Goal: Information Seeking & Learning: Learn about a topic

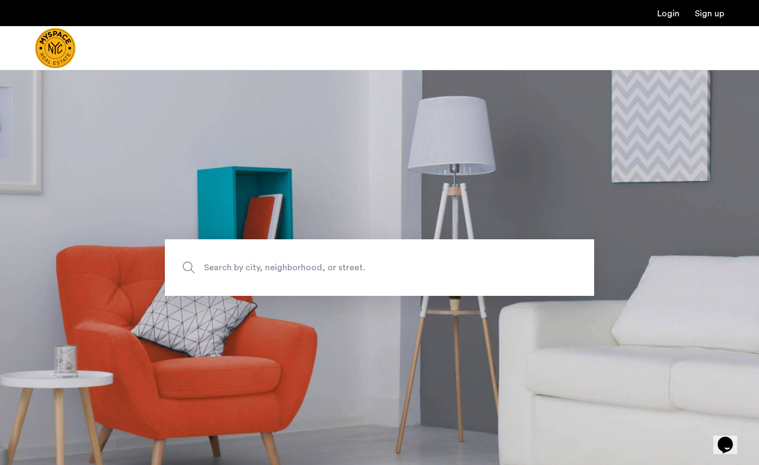
click at [257, 269] on span "Search by city, neighborhood, or street." at bounding box center [354, 267] width 300 height 15
click at [257, 269] on input "Search by city, neighborhood, or street." at bounding box center [379, 267] width 429 height 57
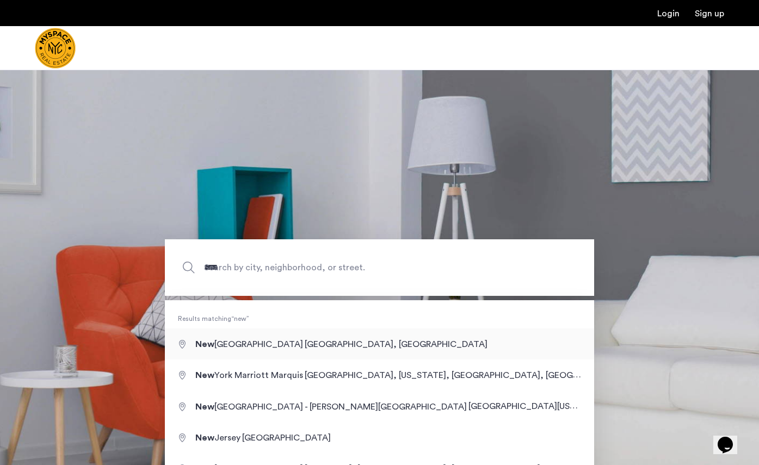
type input "**********"
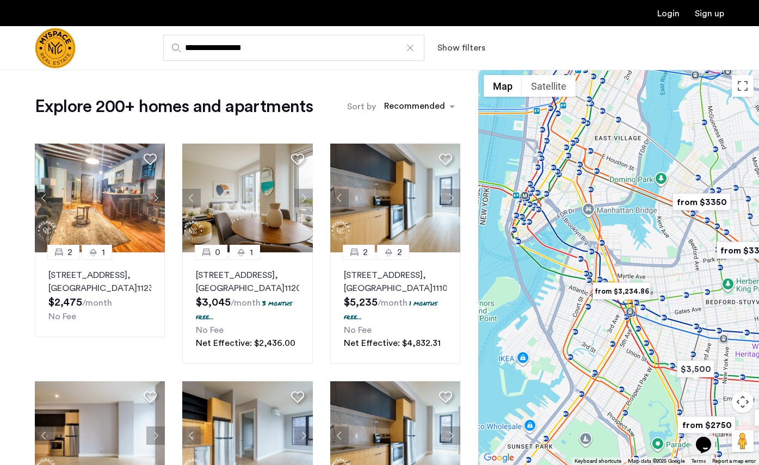
click at [630, 293] on img "from $3,234.86" at bounding box center [621, 291] width 67 height 24
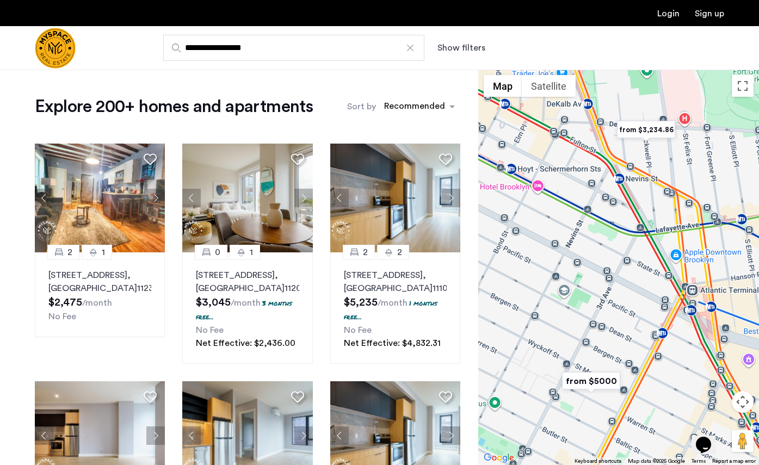
click at [650, 128] on img "from $3,234.86" at bounding box center [646, 130] width 67 height 24
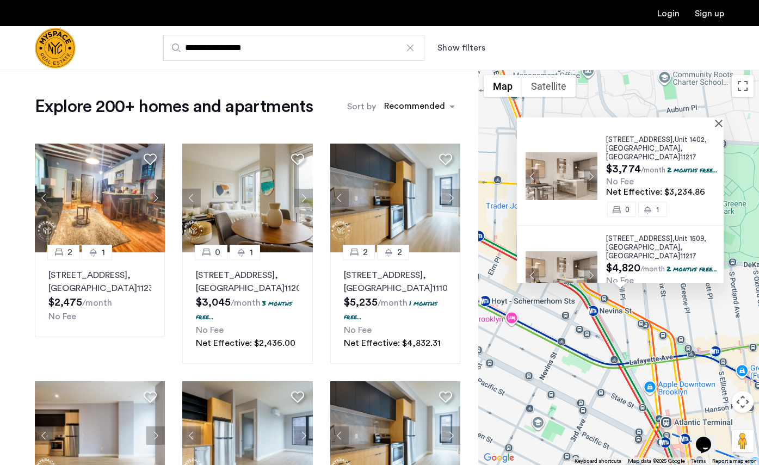
click at [576, 292] on div "[STREET_ADDRESS] $3,774 /month 2 months free... No Fee Net Effective: $3,234.86…" at bounding box center [618, 267] width 281 height 395
click at [565, 322] on div "[STREET_ADDRESS] $3,774 /month 2 months free... No Fee Net Effective: $3,234.86…" at bounding box center [618, 267] width 281 height 395
click at [719, 125] on div at bounding box center [620, 122] width 207 height 9
click at [721, 122] on button "Close" at bounding box center [721, 123] width 8 height 8
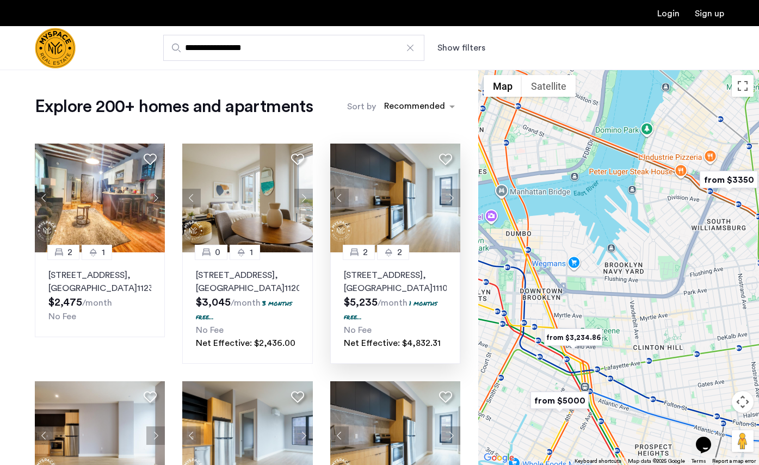
drag, startPoint x: 601, startPoint y: 200, endPoint x: 429, endPoint y: 350, distance: 228.7
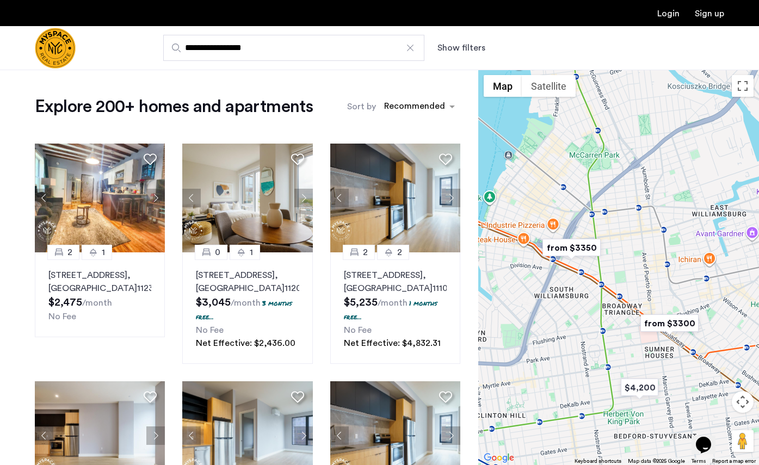
click at [574, 242] on img "from $3350" at bounding box center [571, 248] width 67 height 24
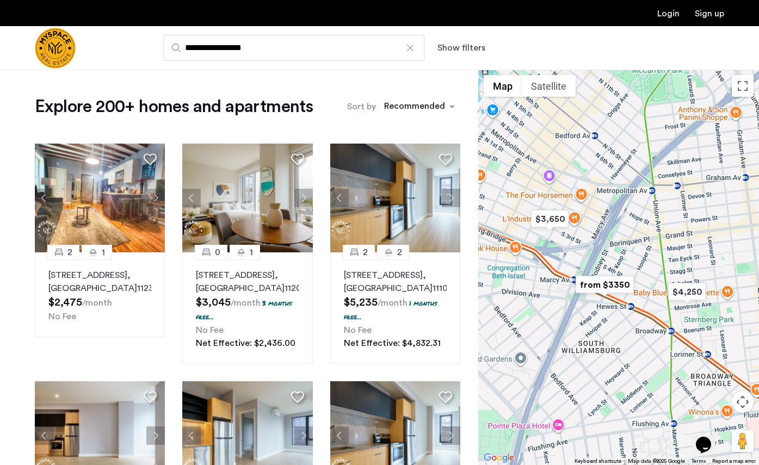
click at [610, 283] on img "from $3350" at bounding box center [604, 285] width 67 height 24
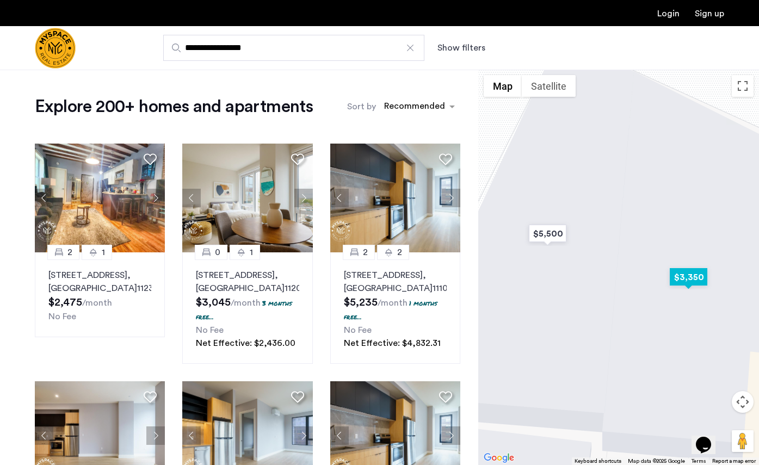
click at [685, 278] on img "$3,350" at bounding box center [688, 277] width 46 height 24
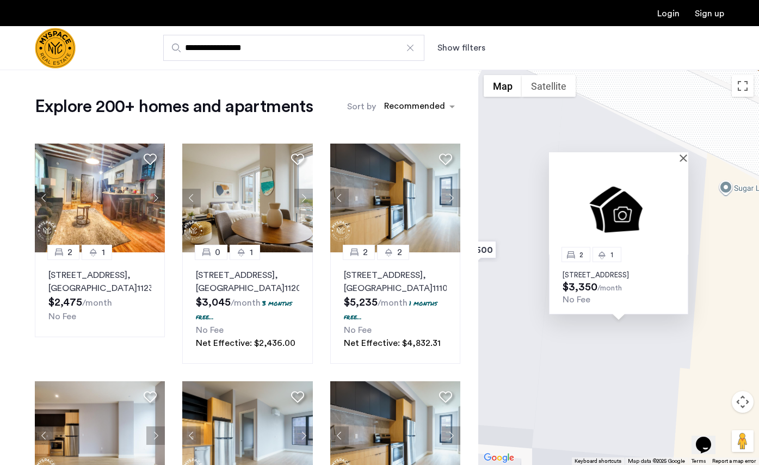
click at [632, 271] on p "[STREET_ADDRESS]" at bounding box center [618, 275] width 112 height 9
click at [687, 154] on button "Close" at bounding box center [686, 158] width 8 height 8
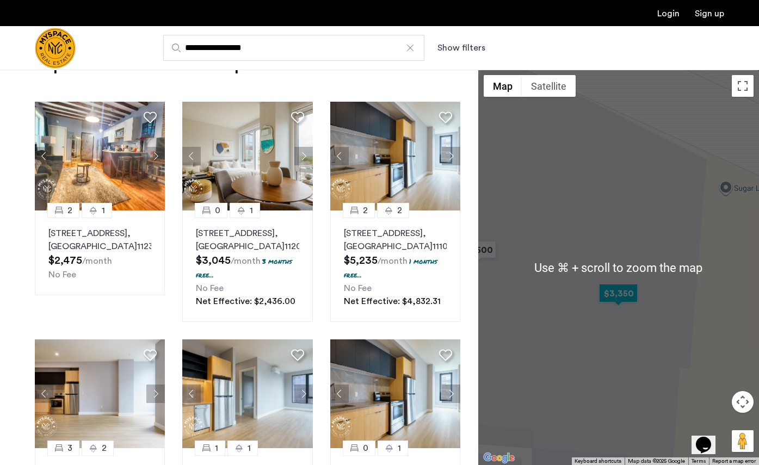
scroll to position [61, 0]
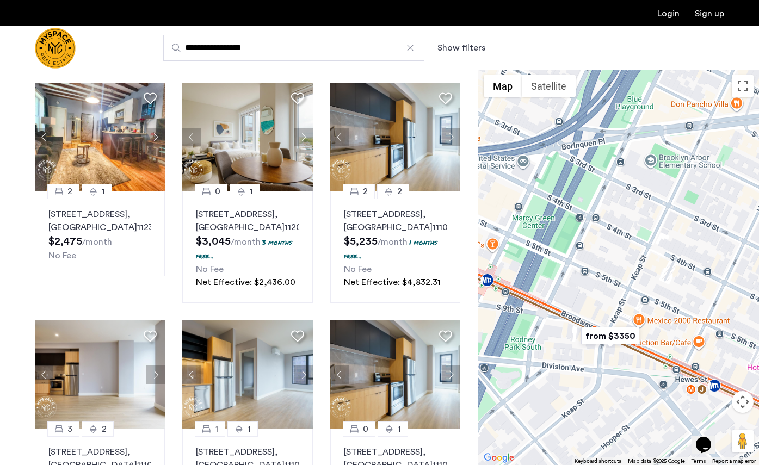
drag, startPoint x: 592, startPoint y: 285, endPoint x: 612, endPoint y: 286, distance: 19.6
click at [611, 285] on div "To navigate, press the arrow keys." at bounding box center [618, 267] width 281 height 395
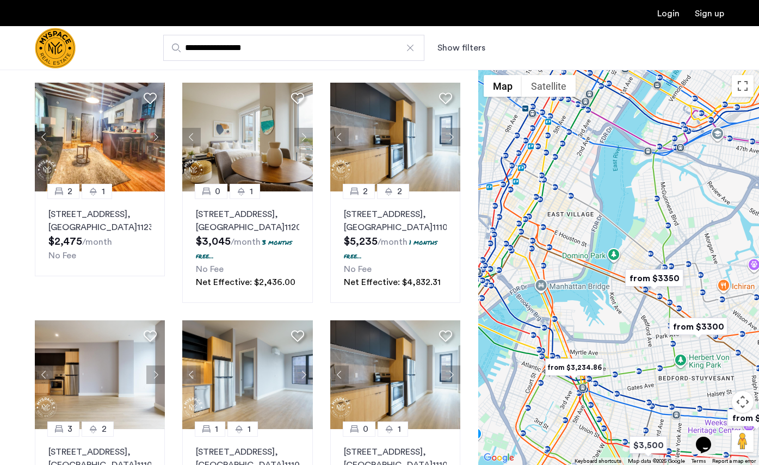
drag, startPoint x: 605, startPoint y: 231, endPoint x: 645, endPoint y: 236, distance: 40.0
click at [645, 236] on div "To navigate, press the arrow keys." at bounding box center [618, 267] width 281 height 395
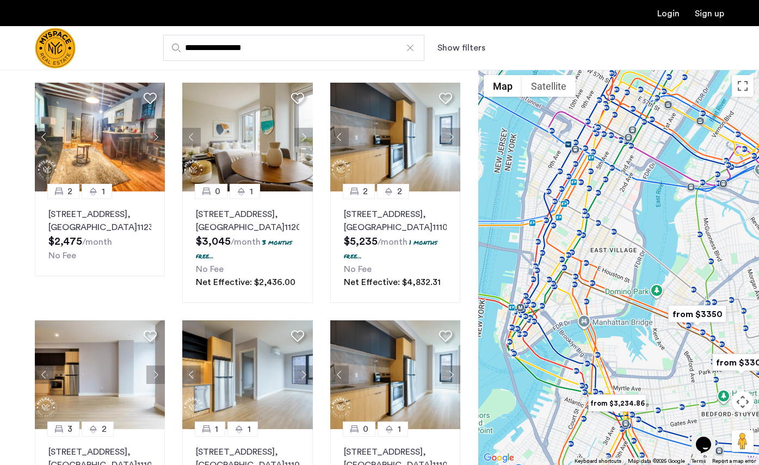
drag, startPoint x: 601, startPoint y: 184, endPoint x: 616, endPoint y: 194, distance: 18.1
click at [616, 194] on div "To navigate, press the arrow keys." at bounding box center [618, 267] width 281 height 395
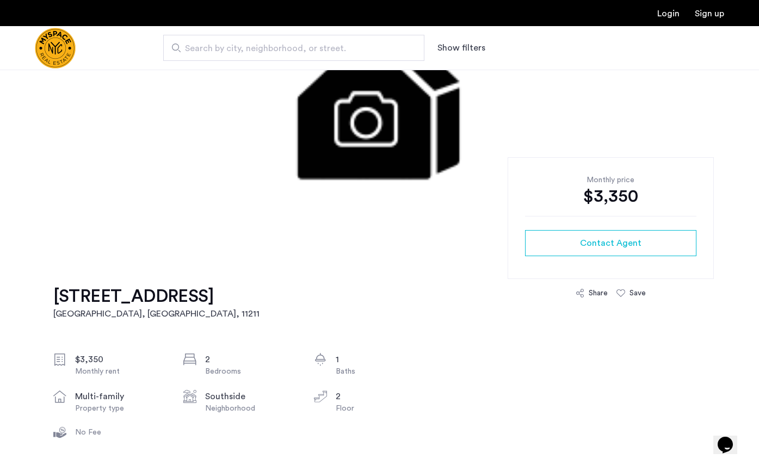
scroll to position [142, 0]
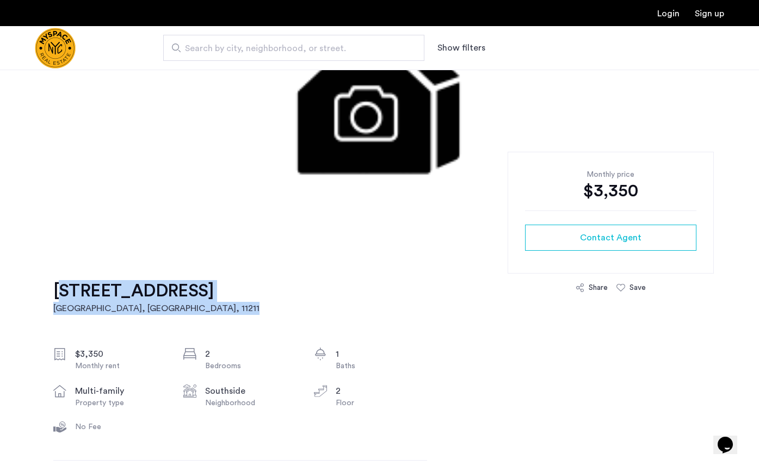
drag, startPoint x: 236, startPoint y: 289, endPoint x: -7, endPoint y: 296, distance: 243.3
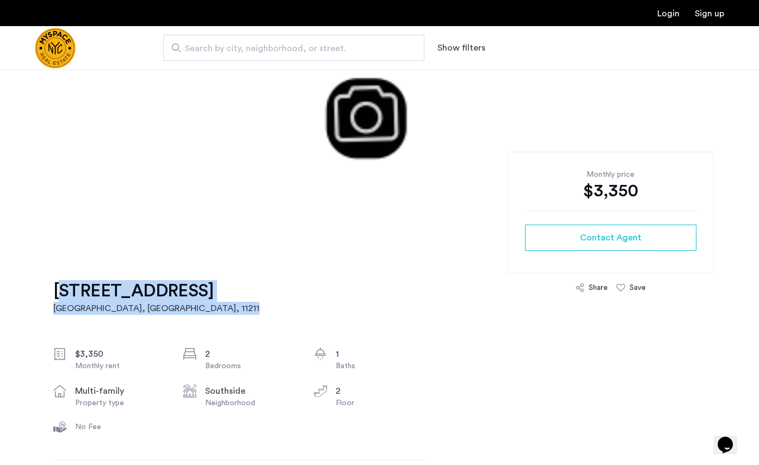
click at [0, 296] on html "Login Sign up Search by city, neighborhood, or street. Show filters Price Fee A…" at bounding box center [379, 90] width 759 height 465
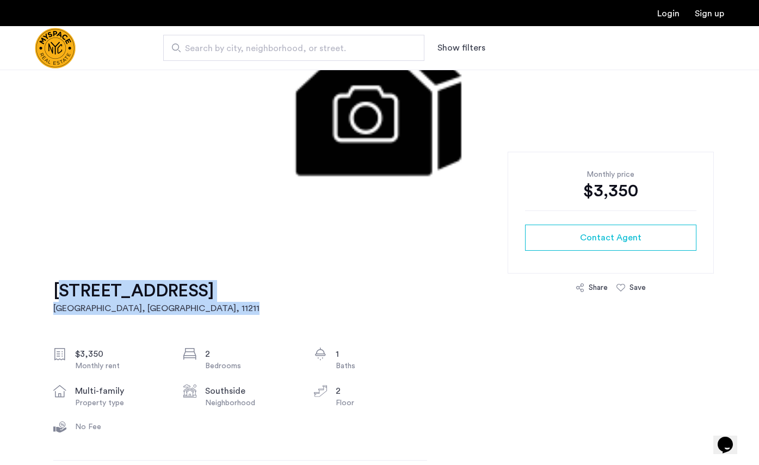
copy link "[STREET_ADDRESS]"
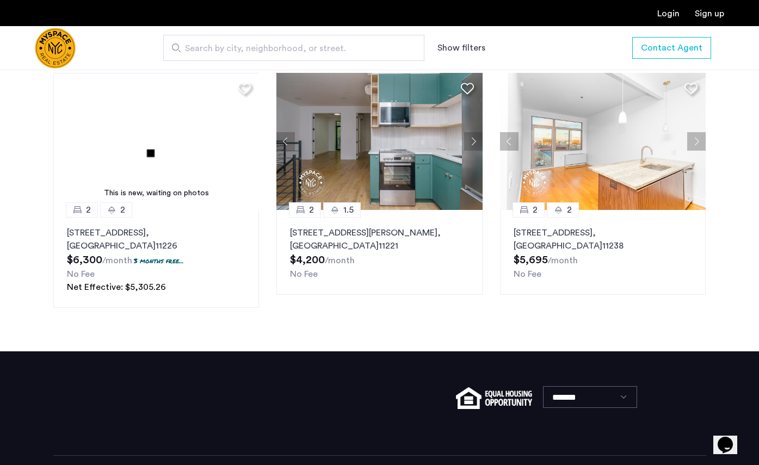
scroll to position [1086, 0]
